Goal: Use online tool/utility: Utilize a website feature to perform a specific function

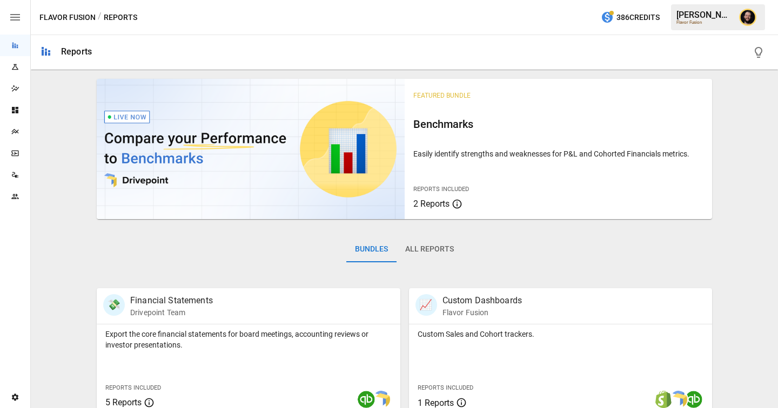
click at [17, 132] on icon "Plans" at bounding box center [14, 131] width 7 height 5
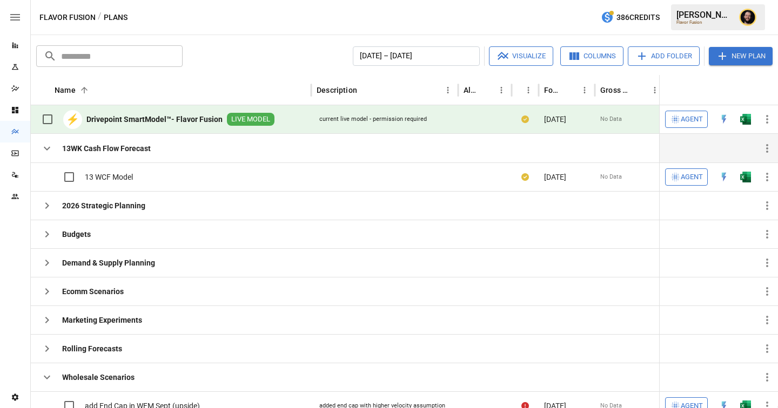
click at [44, 152] on icon "button" at bounding box center [47, 148] width 13 height 13
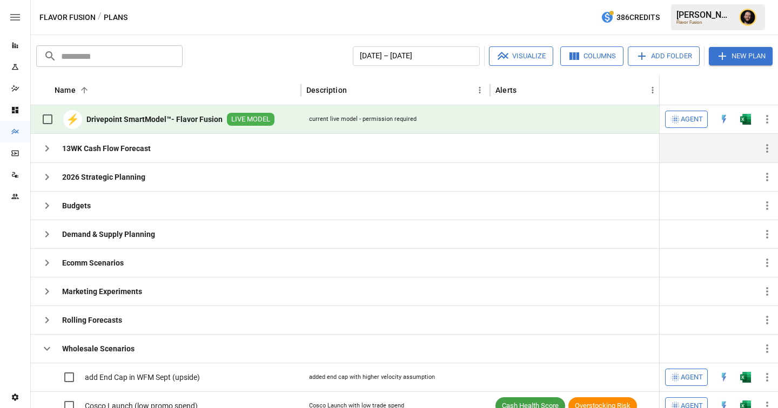
click at [694, 119] on span "Agent" at bounding box center [692, 119] width 22 height 12
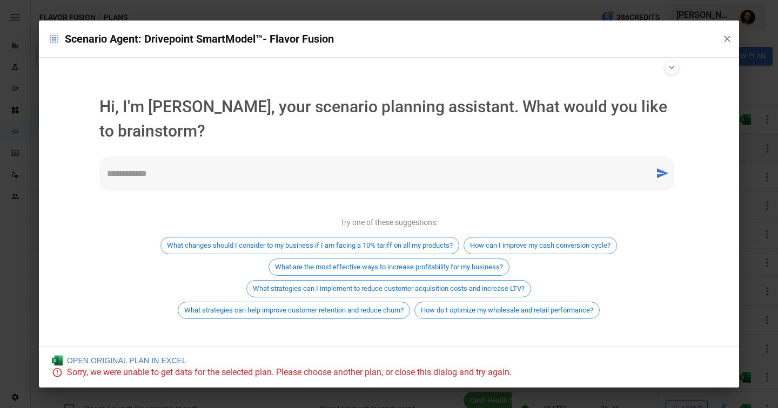
scroll to position [9, 0]
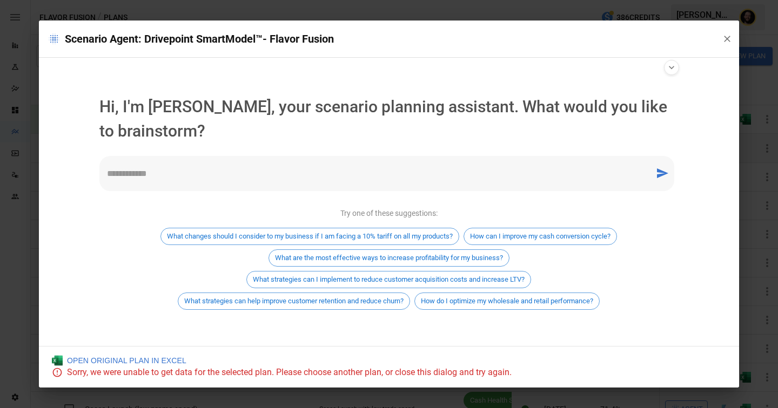
click at [220, 173] on textarea at bounding box center [377, 173] width 540 height 12
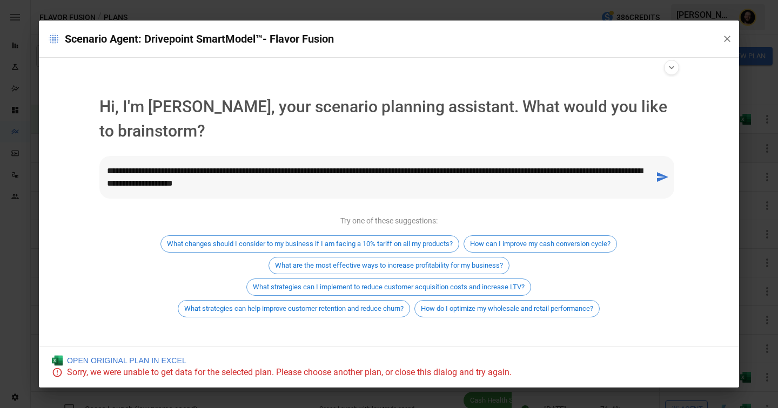
type textarea "**********"
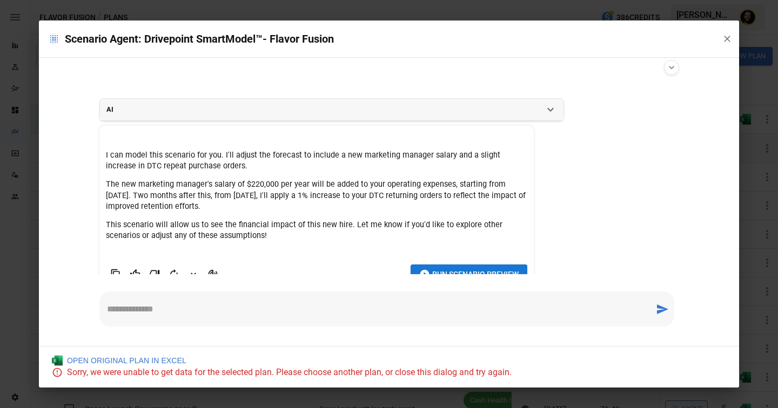
scroll to position [63, 0]
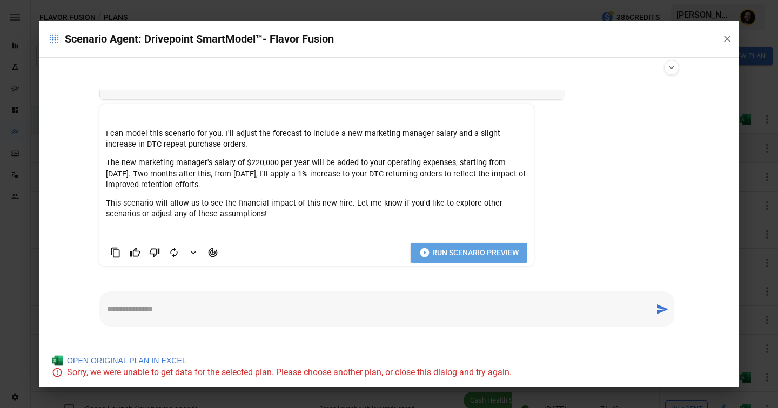
click at [439, 253] on span "Run Scenario Preview" at bounding box center [475, 253] width 86 height 14
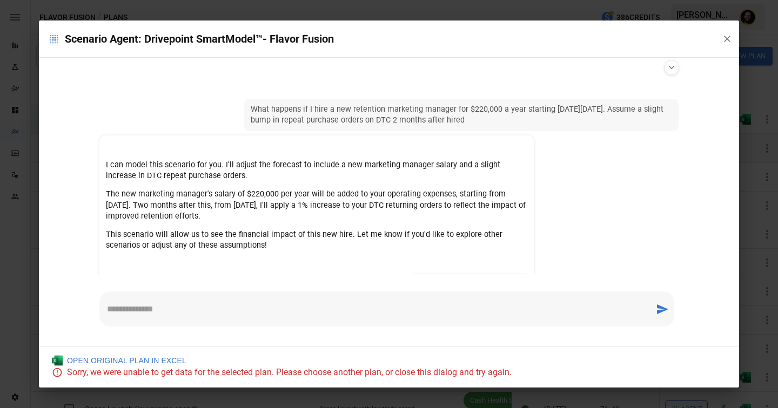
scroll to position [31, 0]
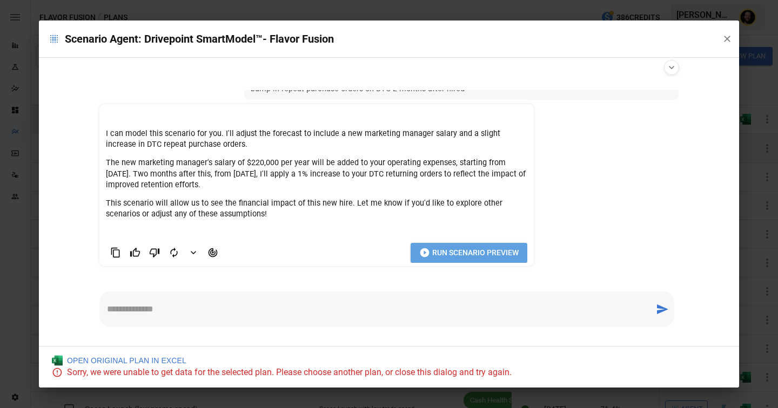
click at [462, 249] on span "Run Scenario Preview" at bounding box center [475, 253] width 86 height 14
click at [723, 37] on icon "button" at bounding box center [727, 38] width 11 height 11
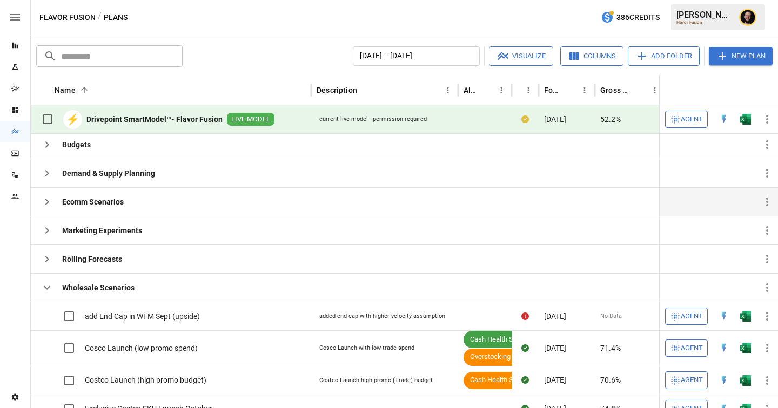
scroll to position [53, 0]
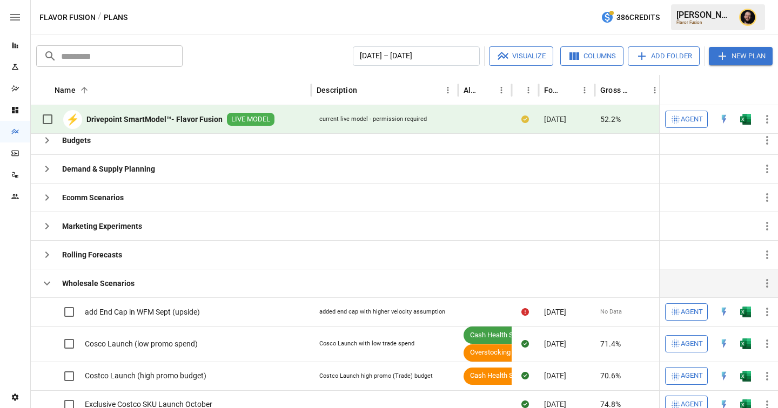
click at [55, 283] on button "button" at bounding box center [47, 284] width 22 height 22
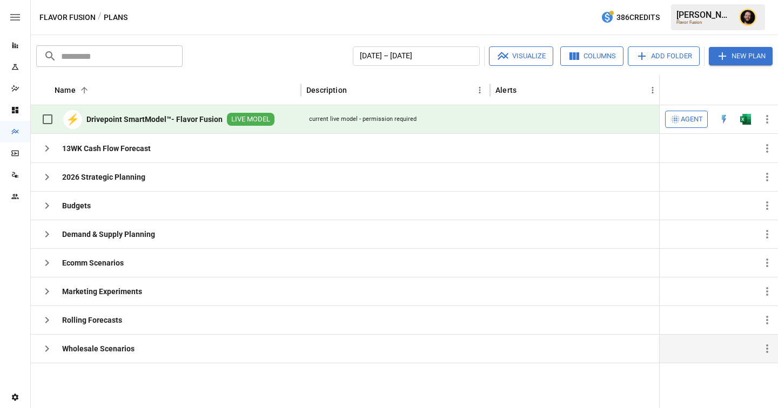
scroll to position [0, 0]
click at [682, 115] on span "Agent" at bounding box center [692, 119] width 22 height 12
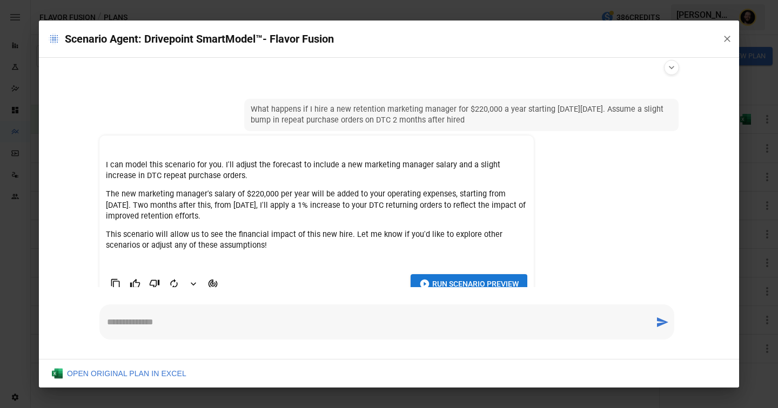
drag, startPoint x: 492, startPoint y: 118, endPoint x: 300, endPoint y: 110, distance: 192.0
click at [300, 110] on span "What happens if I hire a new retention marketing manager for $220,000 a year st…" at bounding box center [461, 115] width 421 height 22
click at [446, 285] on span "Run Scenario Preview" at bounding box center [475, 285] width 86 height 14
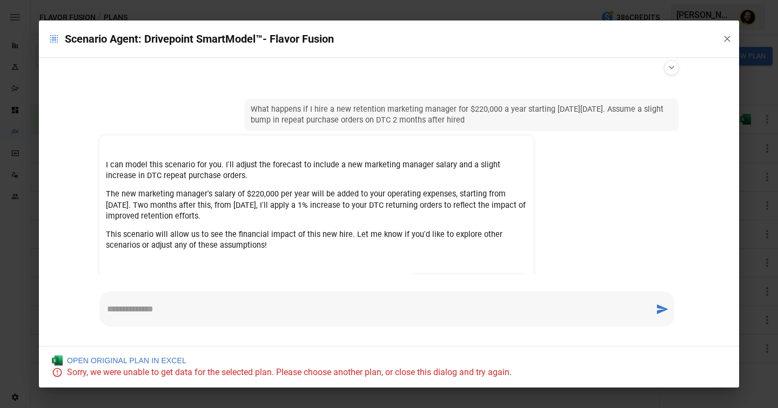
scroll to position [31, 0]
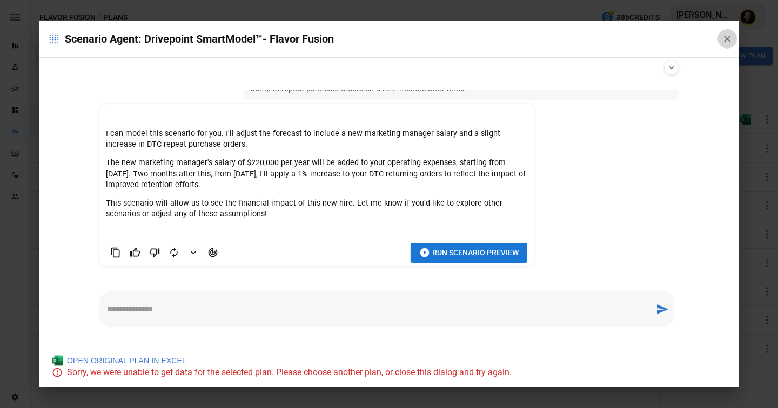
click at [728, 32] on button "button" at bounding box center [727, 38] width 19 height 19
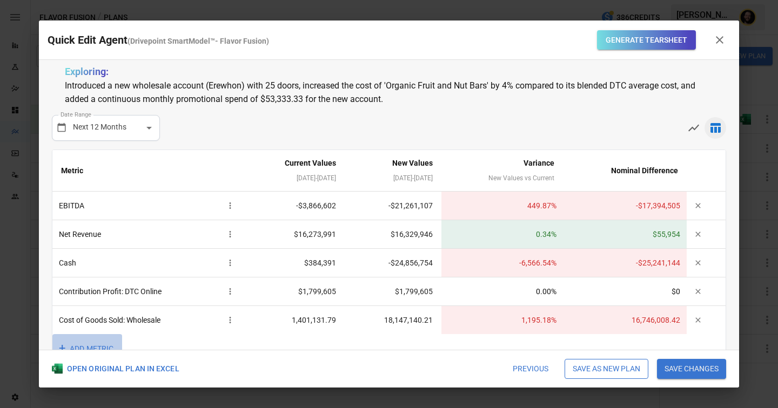
click at [90, 346] on button "+ ADD METRIC" at bounding box center [87, 349] width 70 height 30
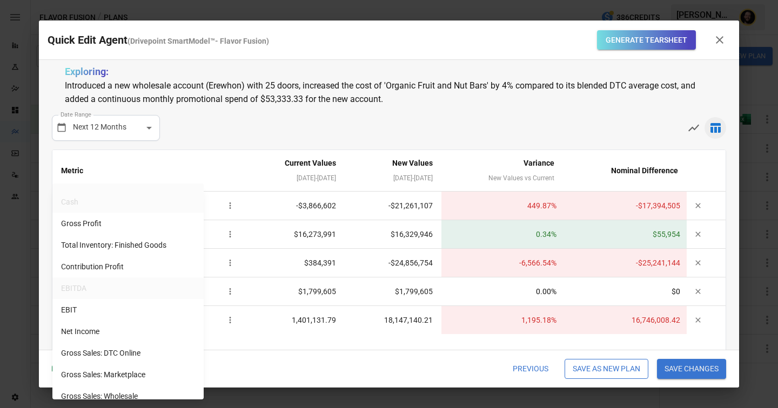
scroll to position [144, 0]
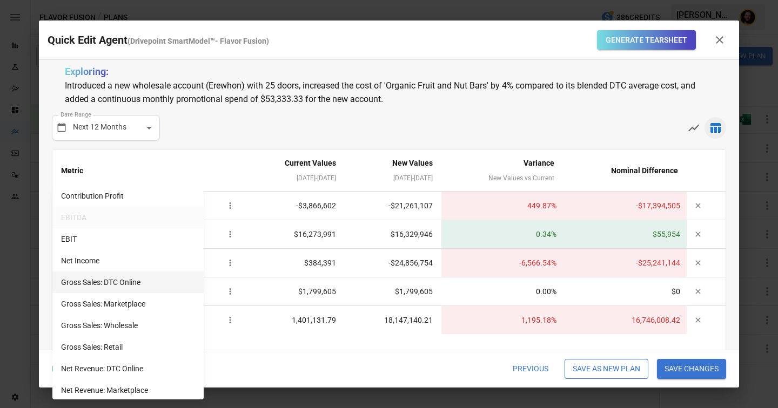
click at [135, 274] on li "Gross Sales: DTC Online" at bounding box center [127, 283] width 151 height 22
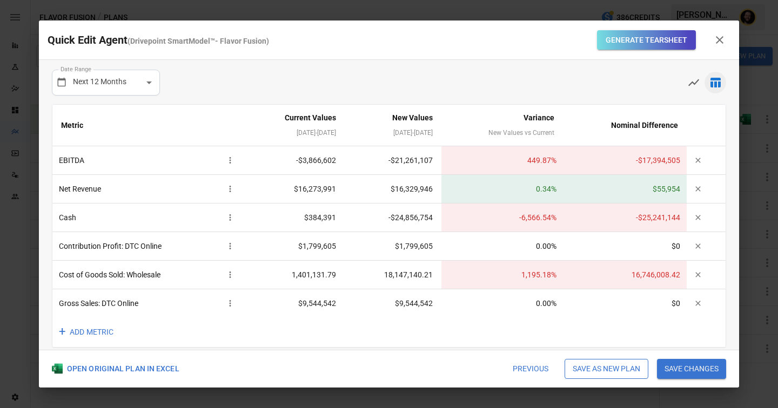
scroll to position [56, 0]
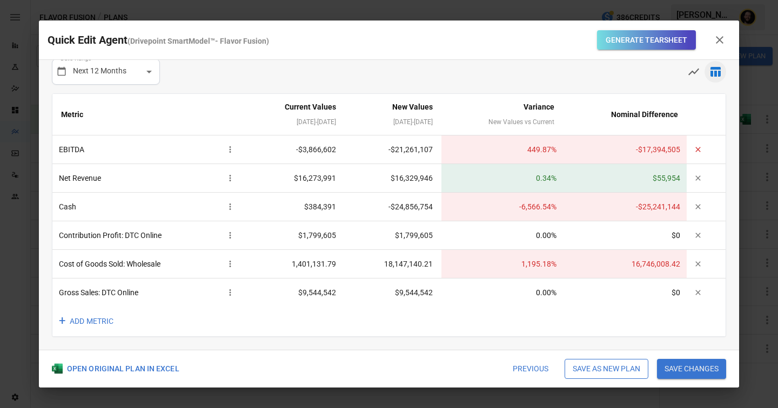
click at [699, 143] on button "button" at bounding box center [698, 150] width 14 height 14
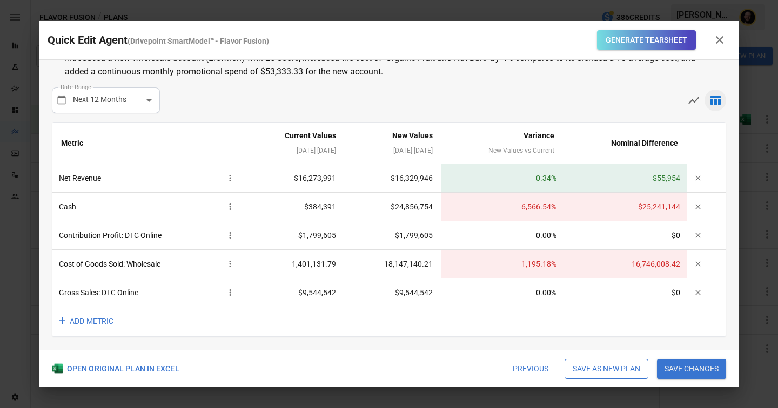
scroll to position [28, 0]
click at [96, 317] on button "+ ADD METRIC" at bounding box center [87, 322] width 70 height 30
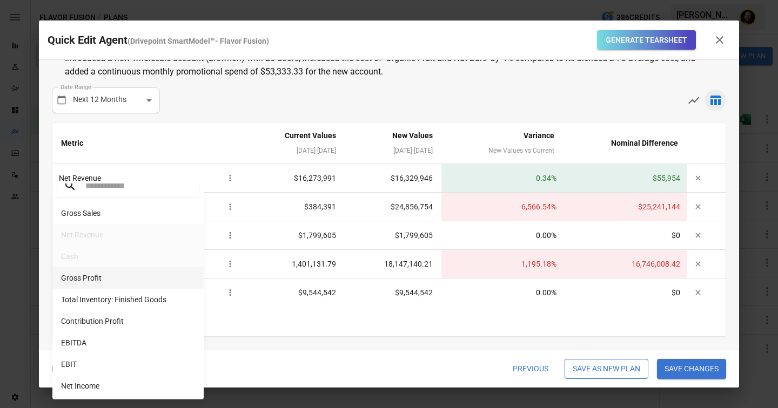
scroll to position [32, 0]
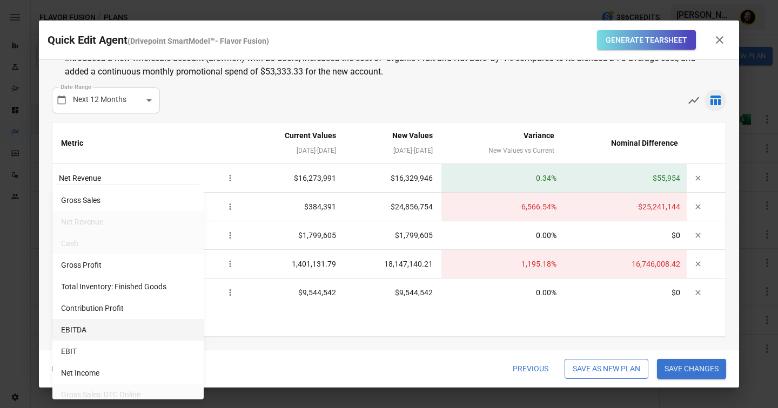
click at [91, 324] on li "EBITDA" at bounding box center [127, 330] width 151 height 22
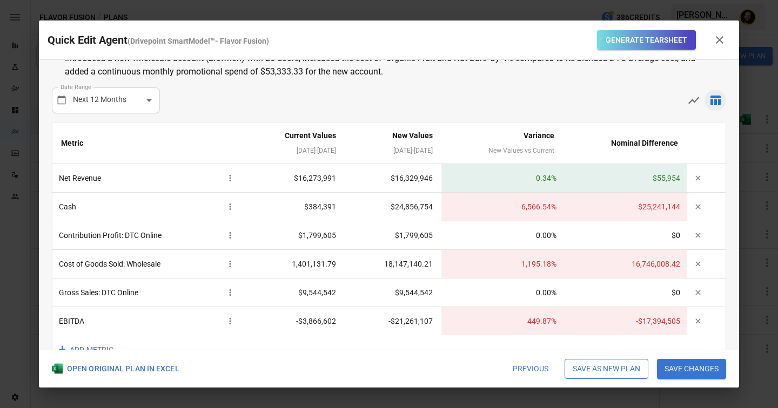
scroll to position [56, 0]
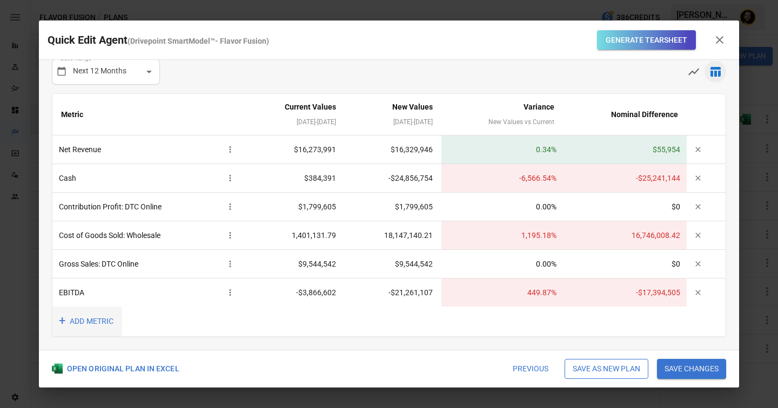
click at [89, 319] on button "+ ADD METRIC" at bounding box center [87, 322] width 70 height 30
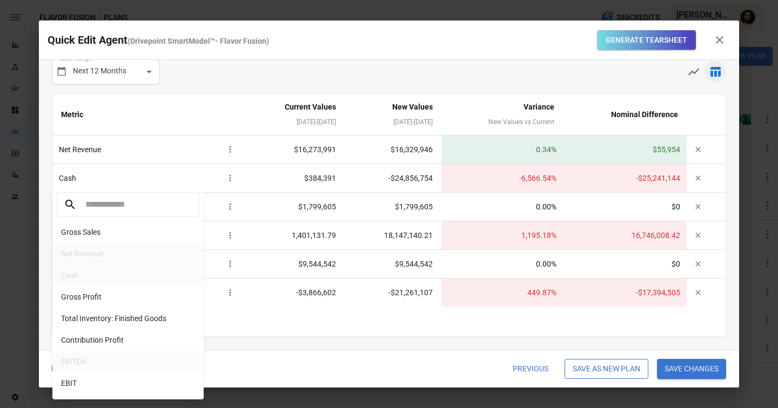
scroll to position [157, 0]
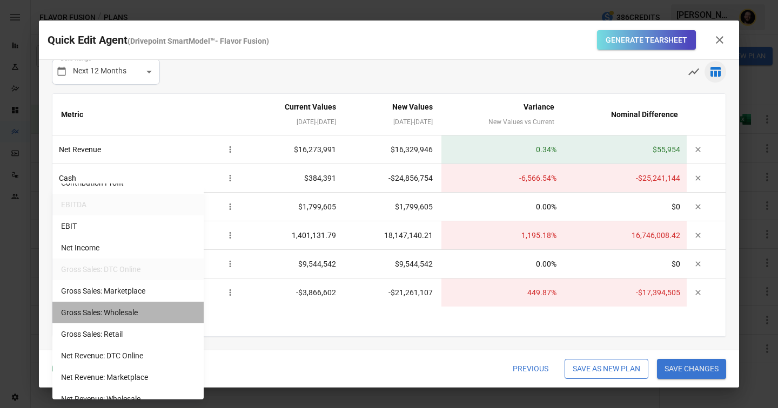
click at [98, 310] on li "Gross Sales: Wholesale" at bounding box center [127, 313] width 151 height 22
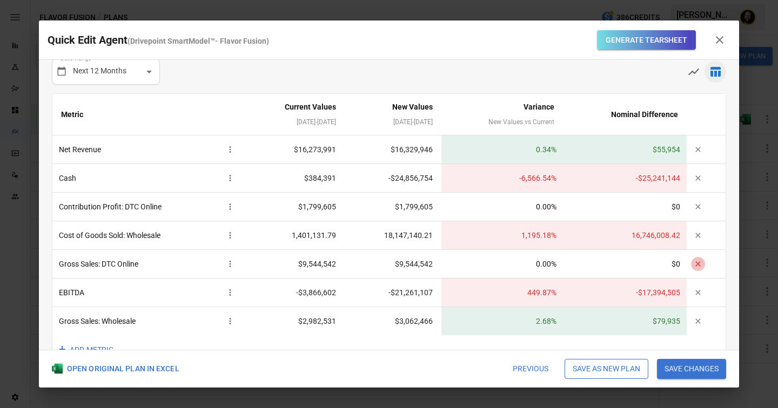
click at [700, 260] on icon "button" at bounding box center [698, 264] width 9 height 9
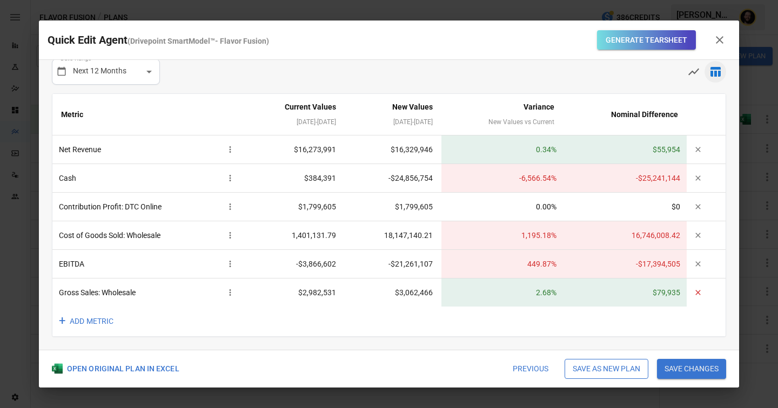
click at [701, 297] on button "button" at bounding box center [698, 293] width 14 height 14
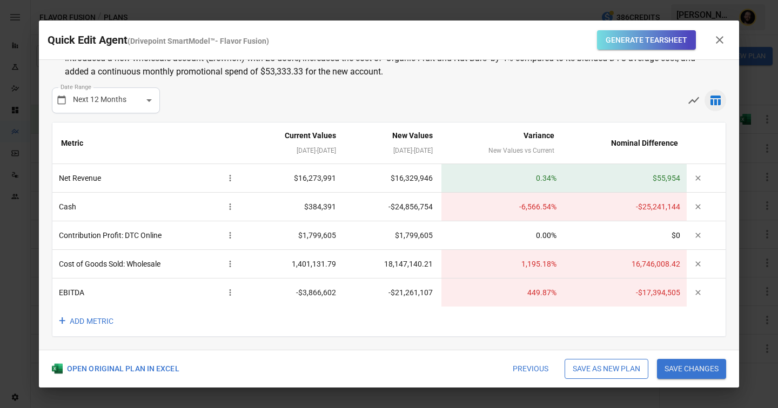
scroll to position [28, 0]
click at [699, 292] on icon "button" at bounding box center [697, 292] width 5 height 5
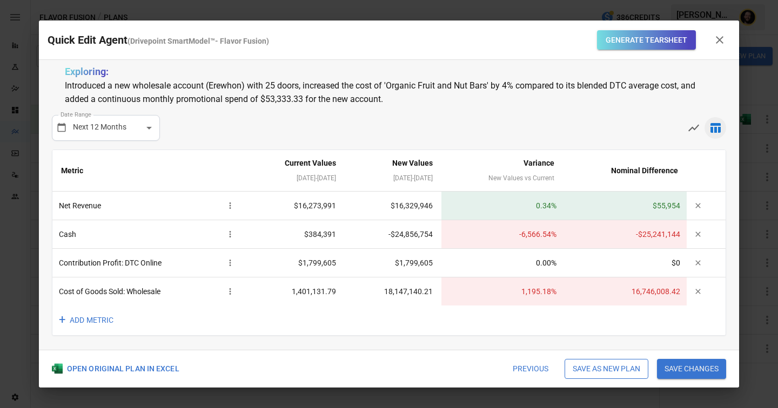
scroll to position [0, 0]
click at [697, 293] on icon "button" at bounding box center [698, 291] width 9 height 9
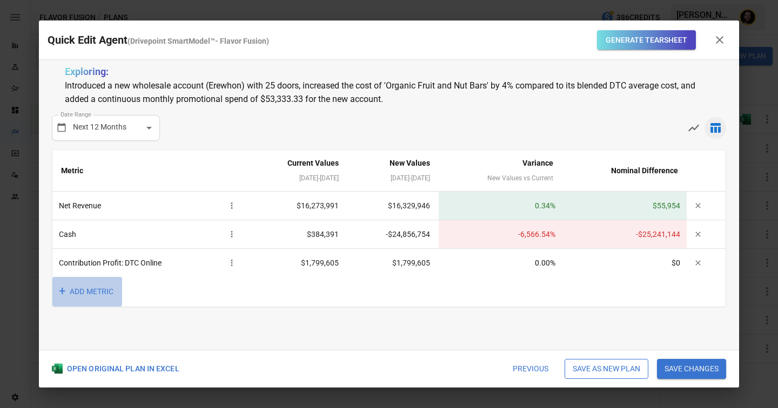
click at [100, 289] on button "+ ADD METRIC" at bounding box center [87, 292] width 70 height 30
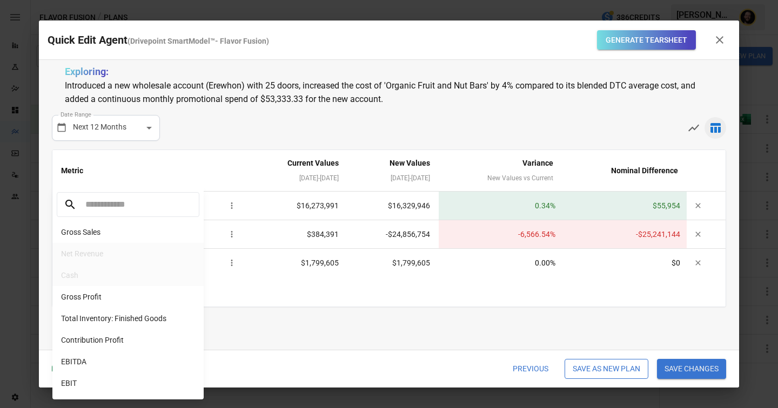
click at [700, 266] on div at bounding box center [389, 204] width 778 height 408
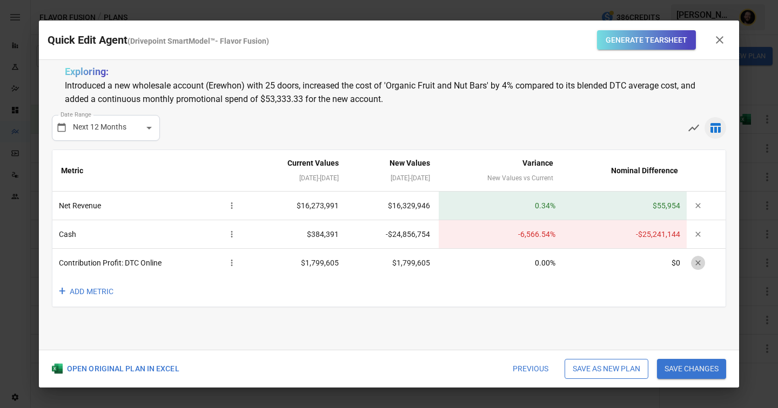
click at [700, 262] on icon "button" at bounding box center [698, 263] width 9 height 9
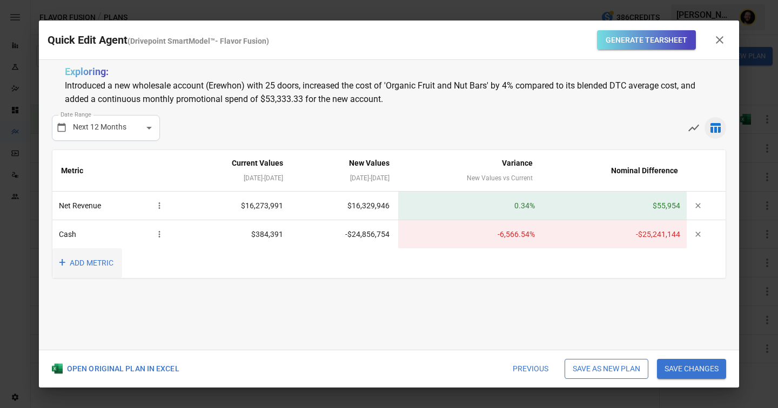
click at [96, 259] on button "+ ADD METRIC" at bounding box center [87, 264] width 70 height 30
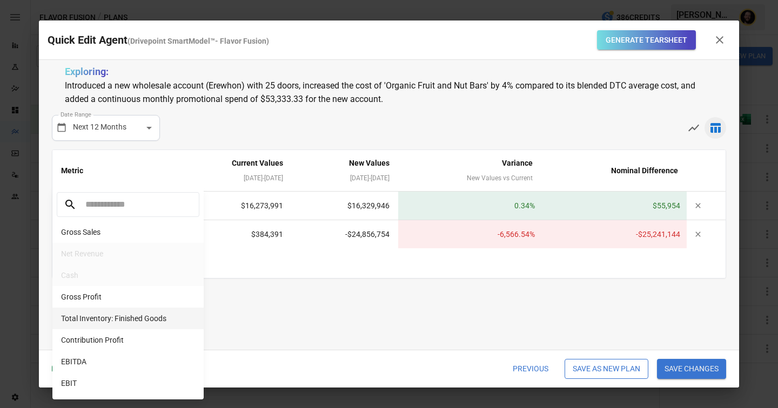
scroll to position [113, 0]
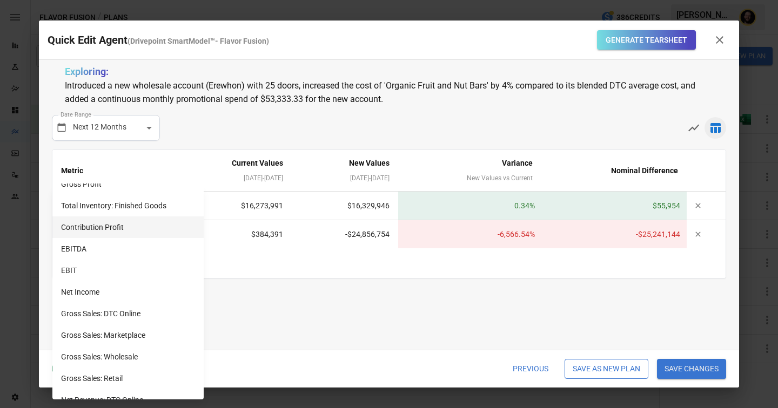
click at [102, 225] on li "Contribution Profit" at bounding box center [127, 228] width 151 height 22
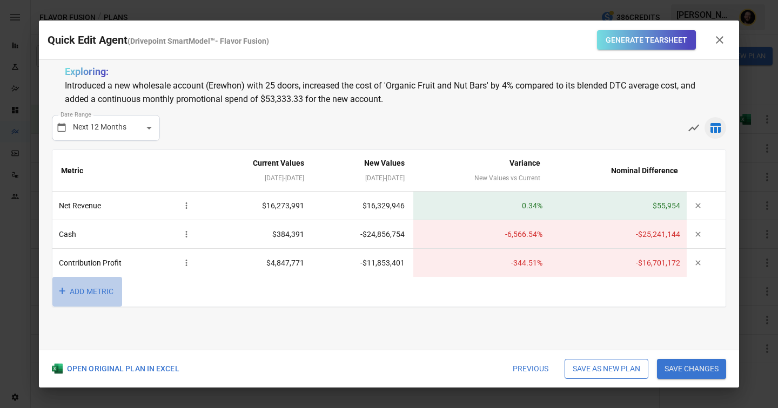
click at [86, 293] on button "+ ADD METRIC" at bounding box center [87, 292] width 70 height 30
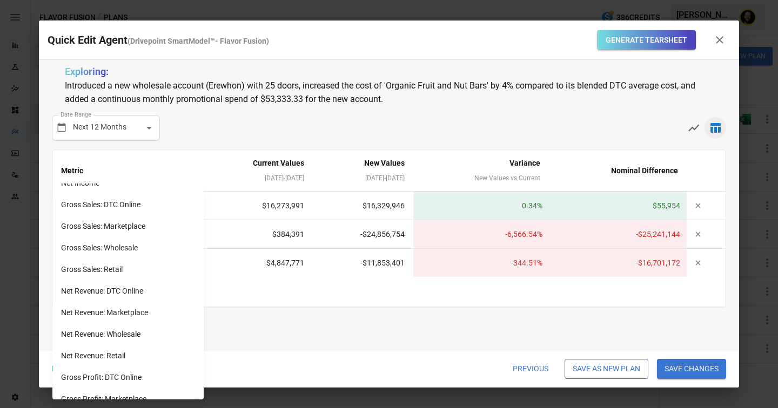
scroll to position [284, 0]
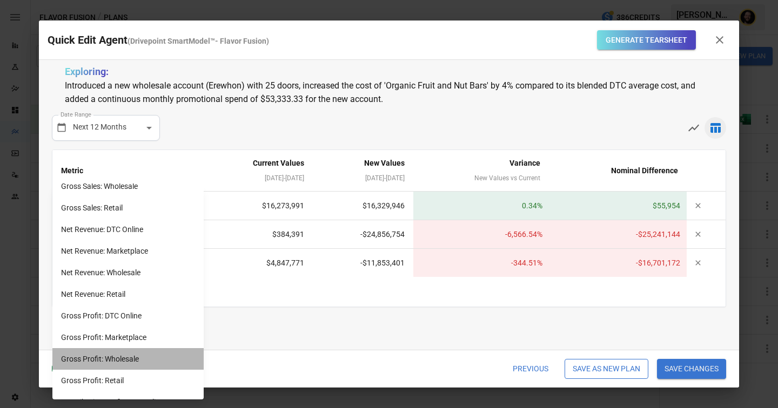
click at [135, 359] on li "Gross Profit: Wholesale" at bounding box center [127, 359] width 151 height 22
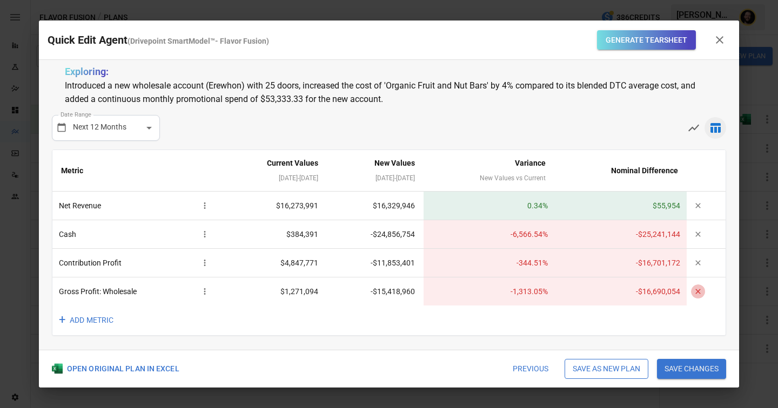
click at [694, 290] on icon "button" at bounding box center [698, 291] width 9 height 9
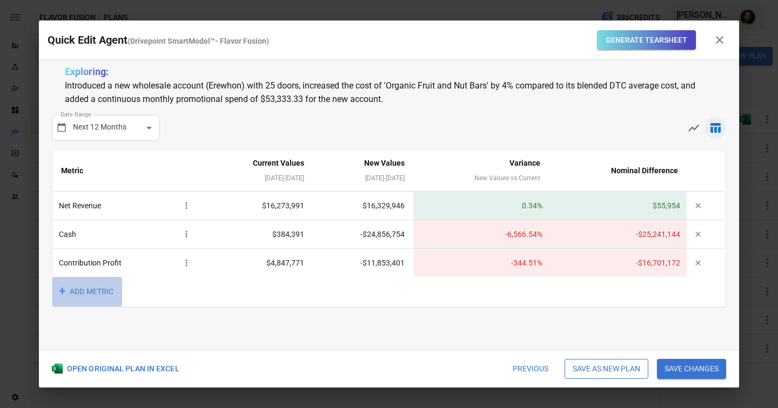
click at [92, 289] on button "+ ADD METRIC" at bounding box center [87, 292] width 70 height 30
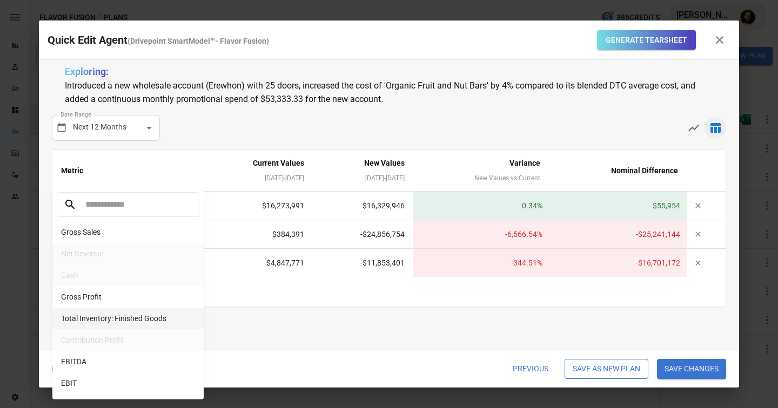
scroll to position [137, 0]
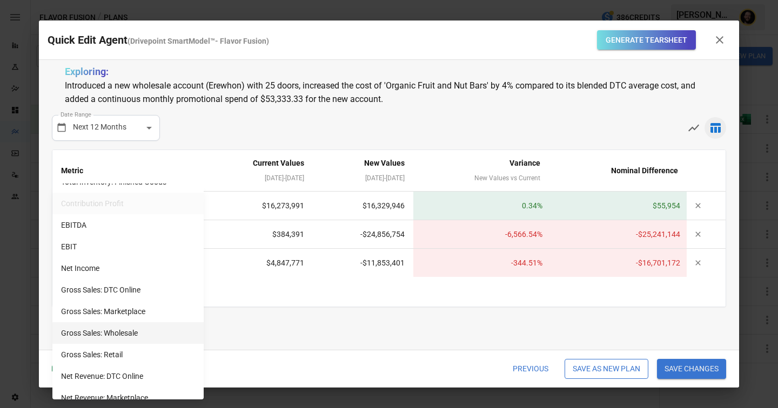
click at [132, 334] on li "Gross Sales: Wholesale" at bounding box center [127, 334] width 151 height 22
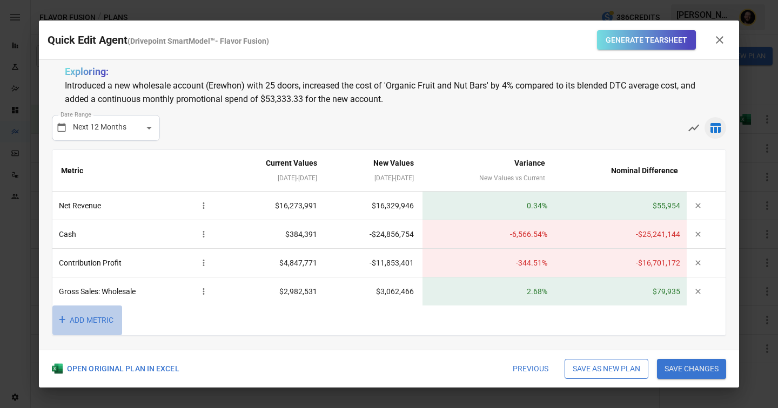
click at [106, 317] on button "+ ADD METRIC" at bounding box center [87, 321] width 70 height 30
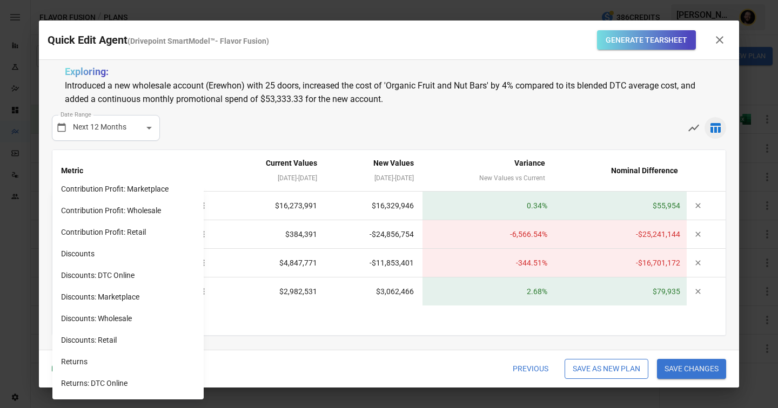
scroll to position [434, 0]
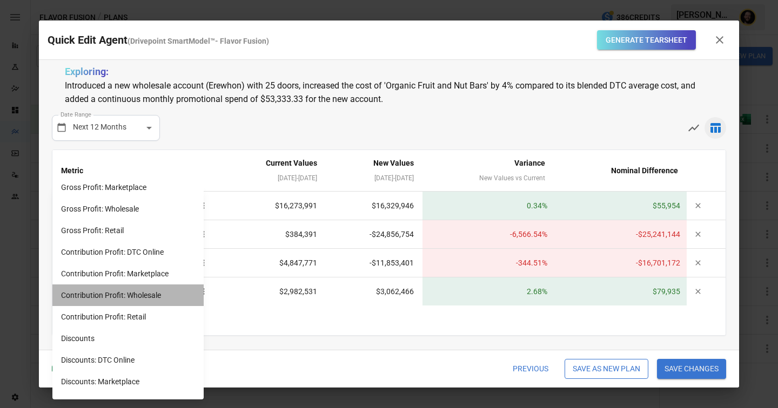
click at [134, 293] on li "Contribution Profit: Wholesale" at bounding box center [127, 296] width 151 height 22
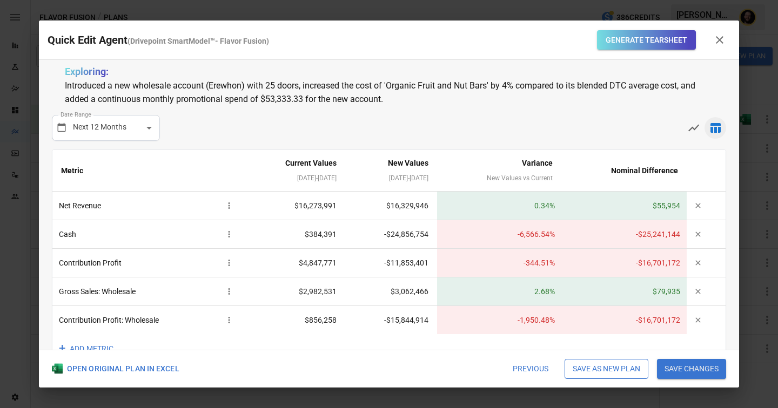
scroll to position [28, 0]
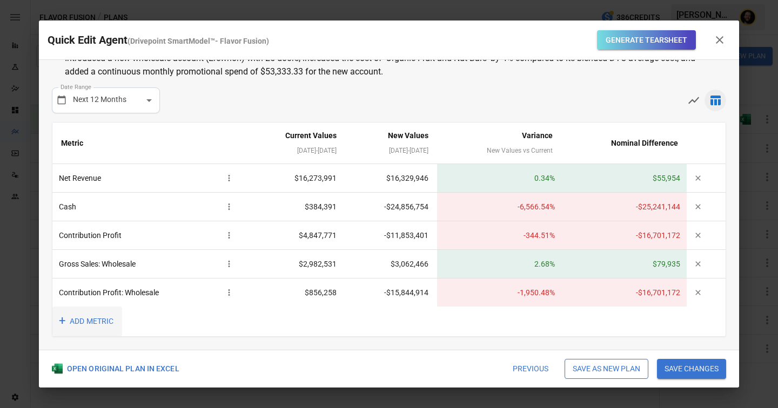
click at [92, 320] on button "+ ADD METRIC" at bounding box center [87, 322] width 70 height 30
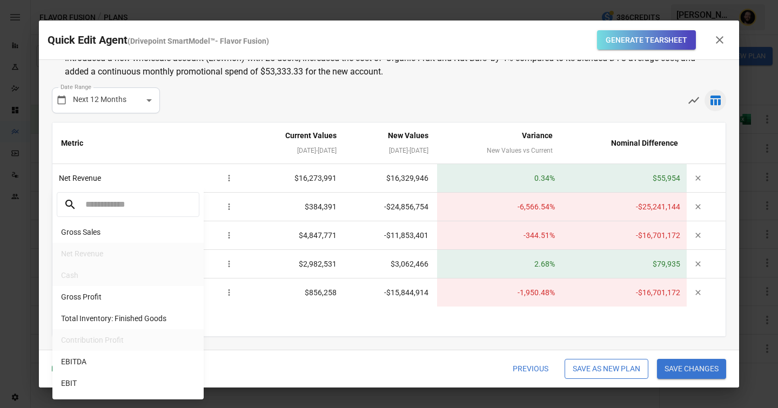
click at [113, 364] on li "EBITDA" at bounding box center [127, 362] width 151 height 22
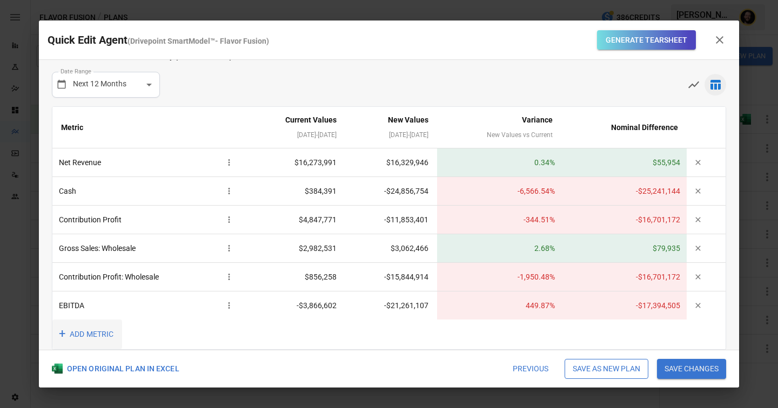
scroll to position [53, 0]
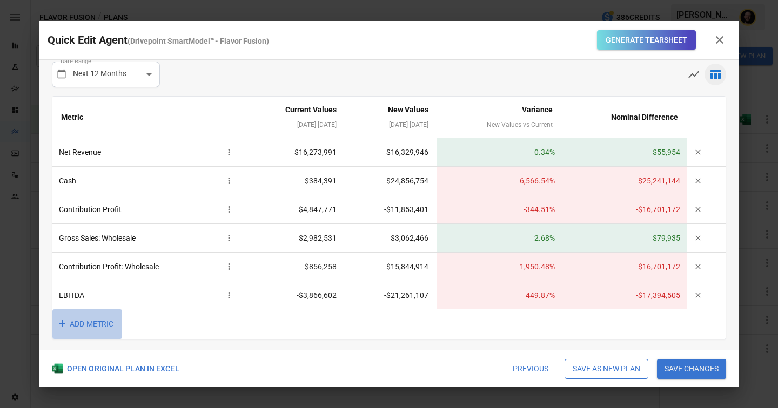
click at [95, 321] on button "+ ADD METRIC" at bounding box center [87, 325] width 70 height 30
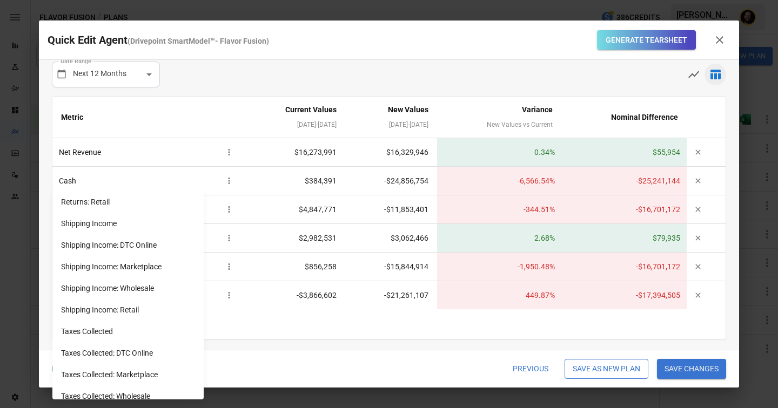
scroll to position [907, 0]
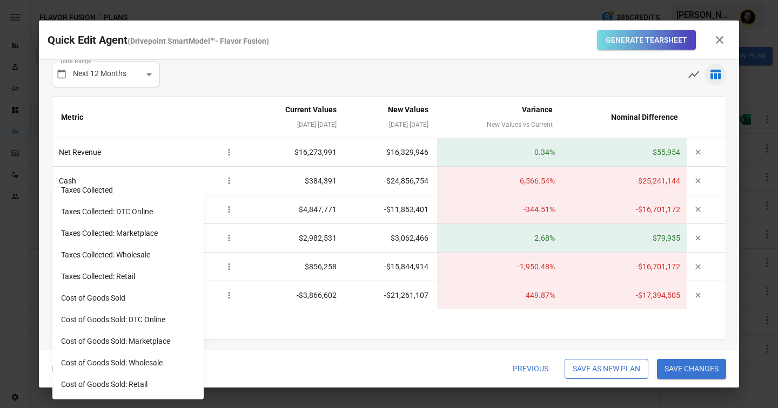
click at [457, 86] on div at bounding box center [389, 204] width 778 height 408
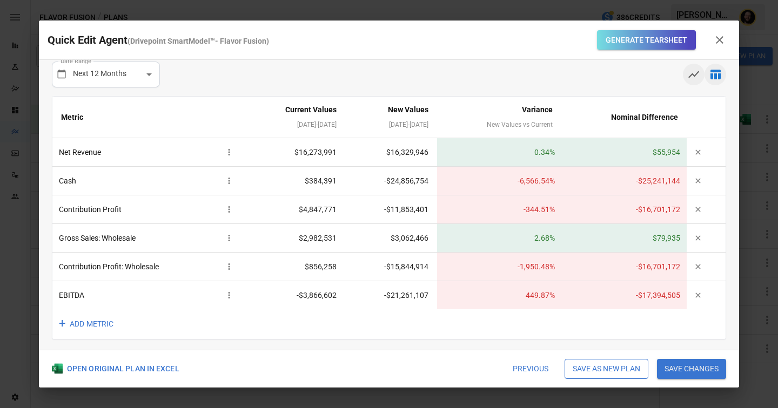
click at [695, 76] on icon "button" at bounding box center [693, 74] width 11 height 7
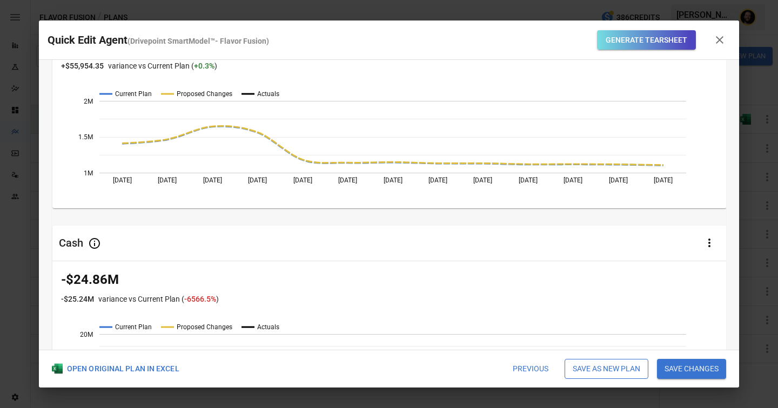
scroll to position [0, 0]
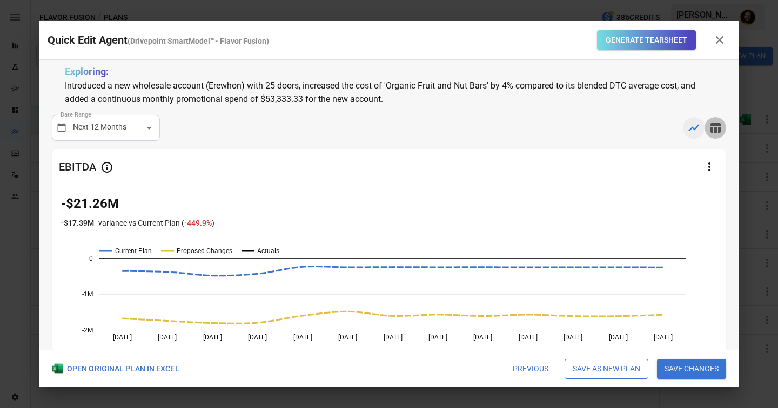
click at [720, 126] on icon "button" at bounding box center [715, 128] width 13 height 13
